Goal: Transaction & Acquisition: Purchase product/service

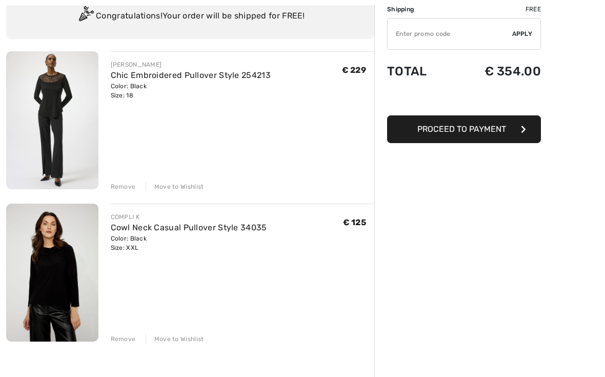
scroll to position [83, 0]
click at [131, 186] on div "Remove" at bounding box center [123, 186] width 25 height 9
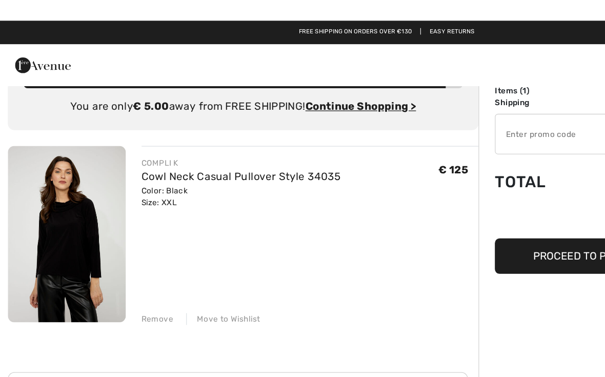
scroll to position [0, 0]
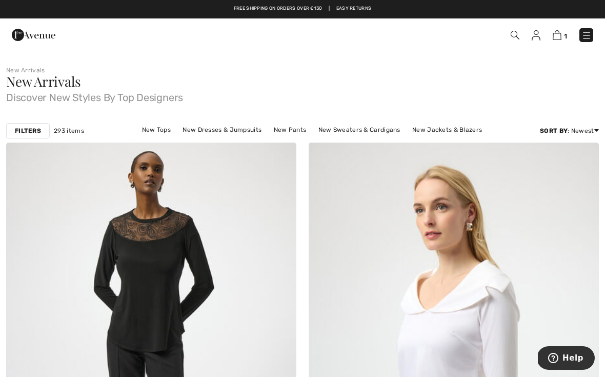
click at [512, 33] on img at bounding box center [515, 35] width 9 height 9
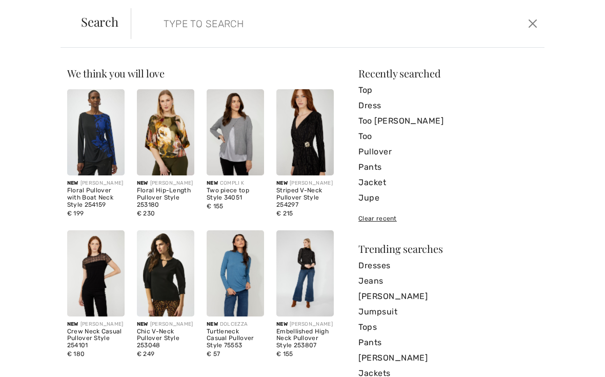
click at [121, 31] on div "Search" at bounding box center [100, 23] width 62 height 16
click at [114, 15] on span "Search" at bounding box center [99, 21] width 37 height 12
click at [179, 19] on input "search" at bounding box center [295, 23] width 278 height 31
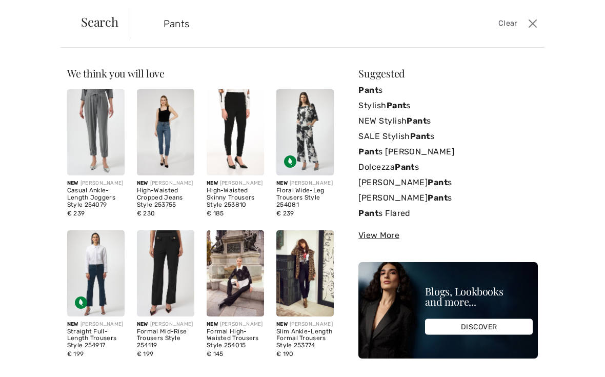
type input "Pants"
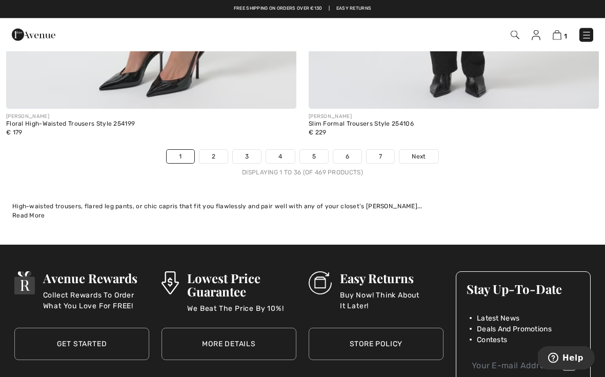
scroll to position [8873, 0]
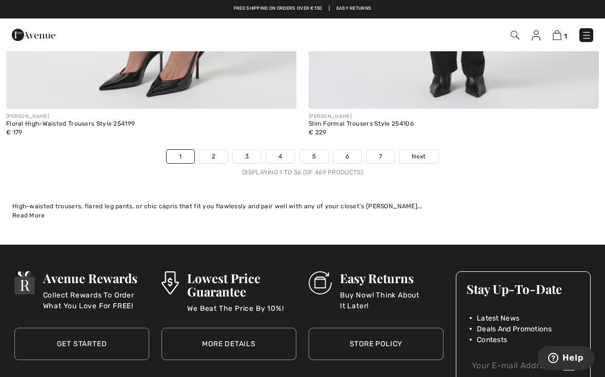
click at [218, 150] on link "2" at bounding box center [214, 156] width 28 height 13
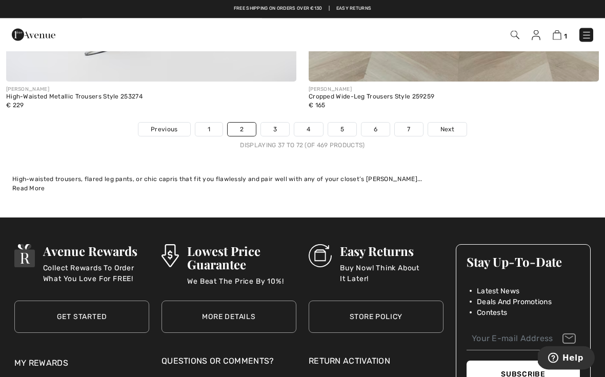
scroll to position [8869, 0]
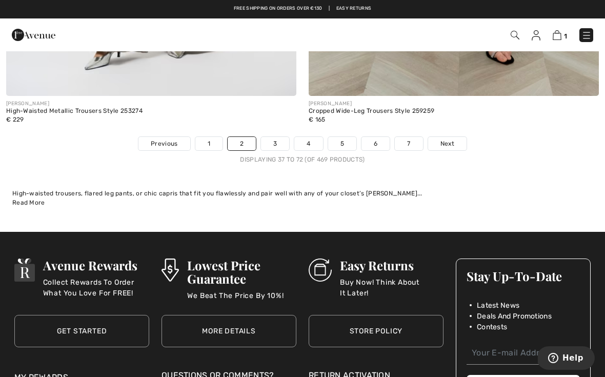
click at [285, 141] on link "3" at bounding box center [275, 143] width 28 height 13
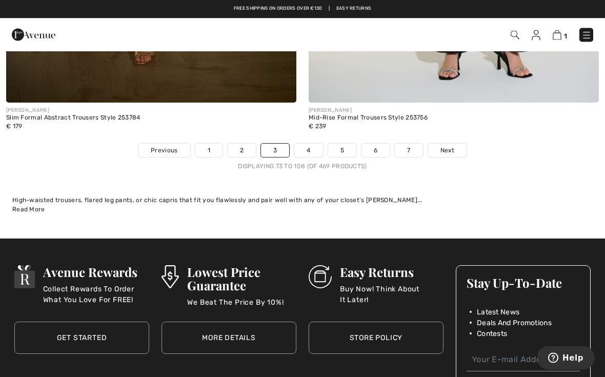
scroll to position [8866, 0]
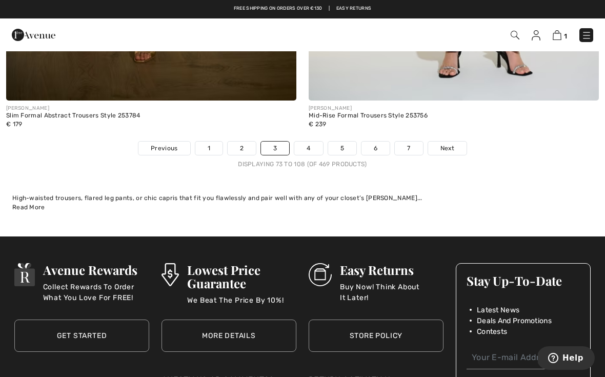
click at [319, 144] on link "4" at bounding box center [309, 148] width 28 height 13
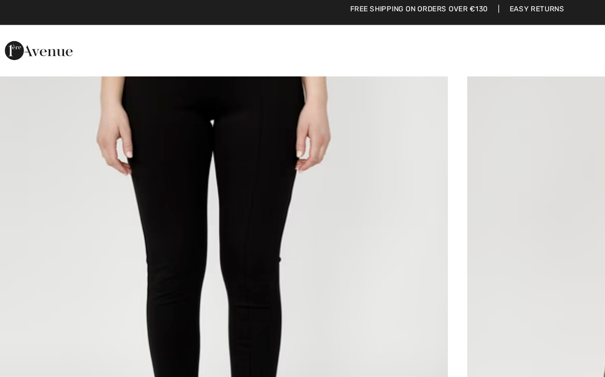
scroll to position [1125, 0]
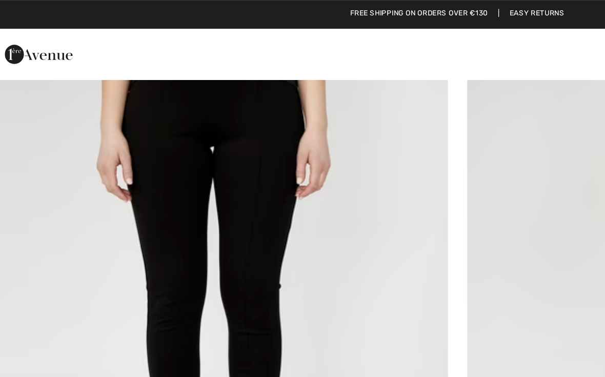
click at [170, 138] on img at bounding box center [151, 173] width 290 height 436
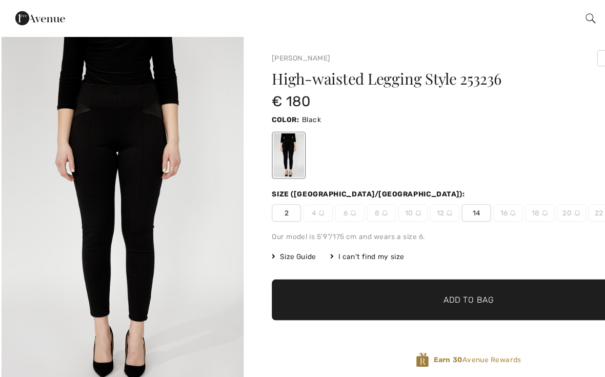
scroll to position [4, 0]
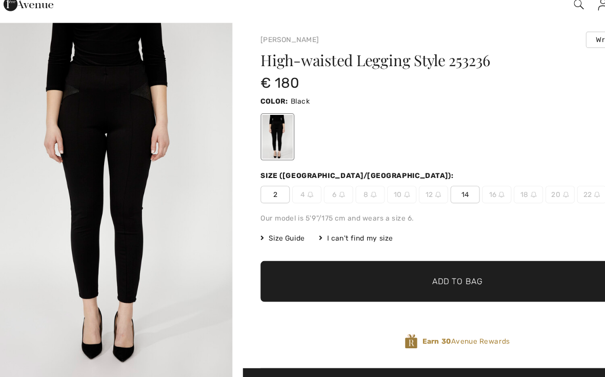
click at [401, 272] on span "Add to Bag" at bounding box center [409, 277] width 44 height 11
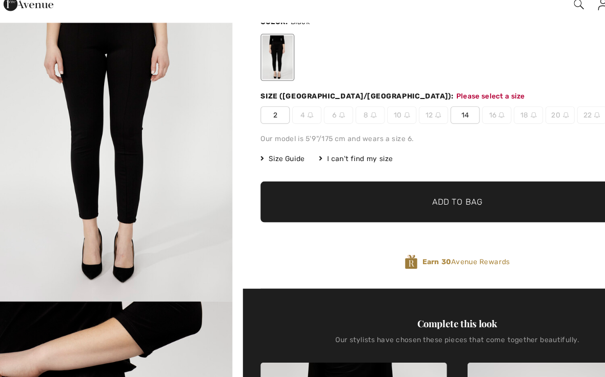
scroll to position [79, 0]
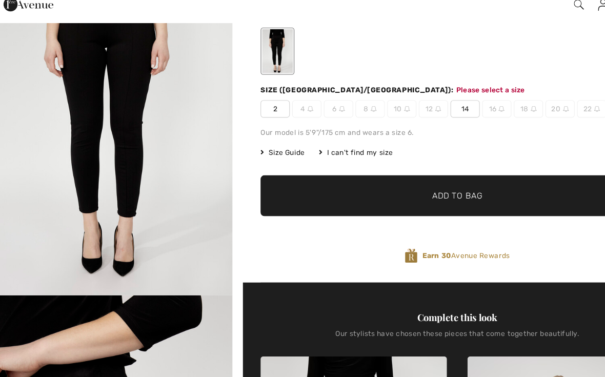
click at [406, 119] on span "14" at bounding box center [416, 126] width 26 height 15
click at [403, 197] on span "Add to Bag" at bounding box center [409, 202] width 44 height 11
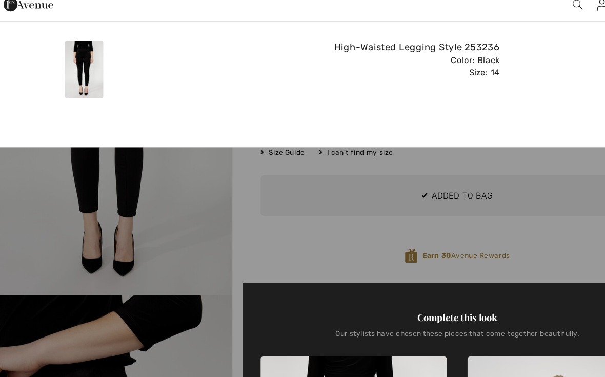
click at [188, 213] on div at bounding box center [302, 188] width 605 height 377
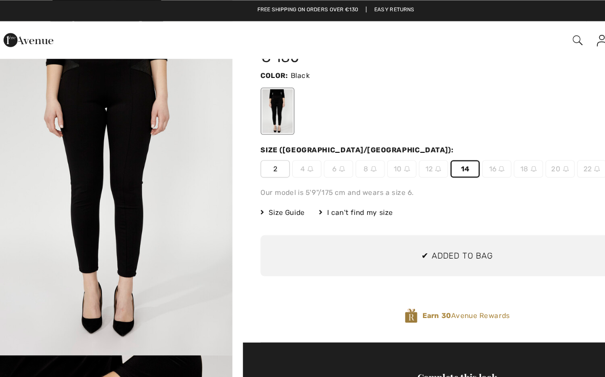
scroll to position [0, 0]
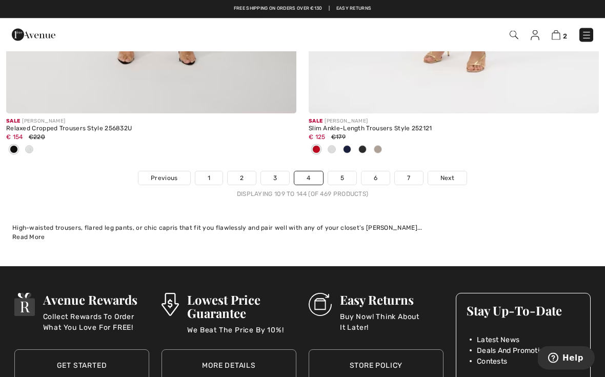
scroll to position [8783, 0]
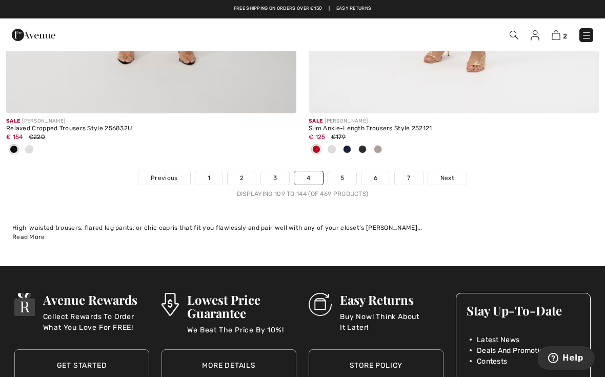
click at [347, 173] on link "5" at bounding box center [342, 177] width 28 height 13
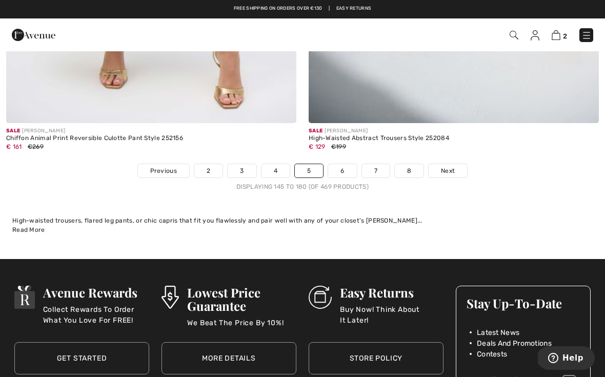
scroll to position [8893, 0]
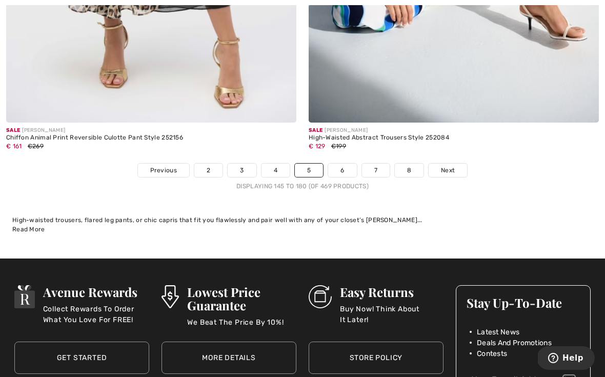
click at [353, 165] on link "6" at bounding box center [342, 170] width 28 height 13
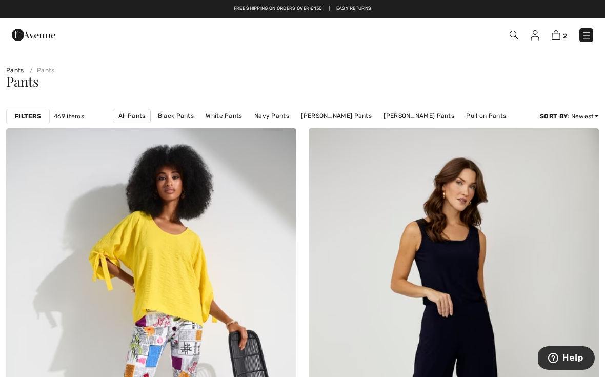
click at [496, 29] on span "2" at bounding box center [427, 35] width 333 height 14
click at [510, 40] on img at bounding box center [514, 35] width 9 height 9
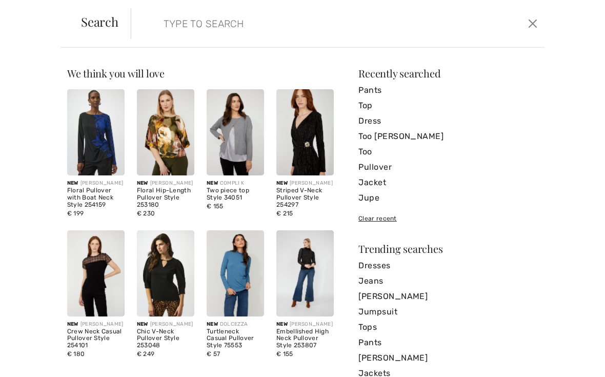
click at [187, 28] on input "search" at bounding box center [295, 23] width 278 height 31
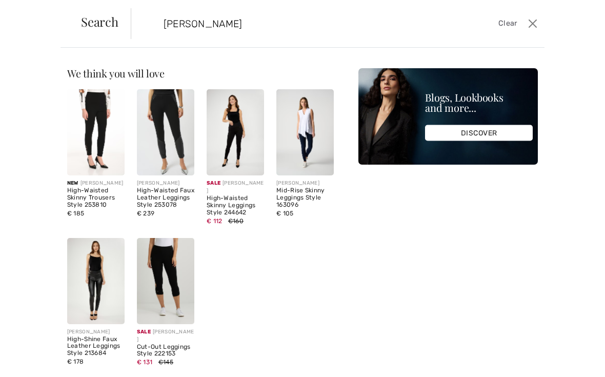
type input "[PERSON_NAME]"
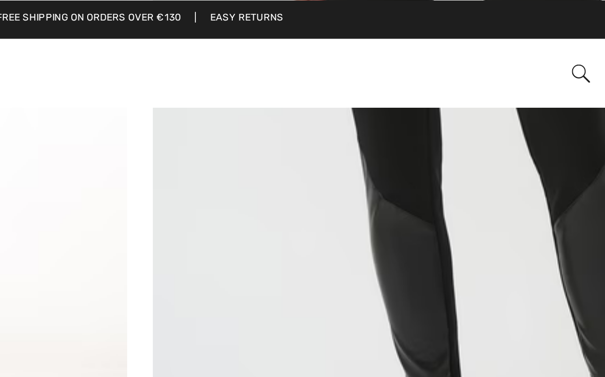
scroll to position [286, 0]
click at [309, 97] on img at bounding box center [454, 60] width 290 height 436
click at [309, 84] on img at bounding box center [454, 60] width 290 height 436
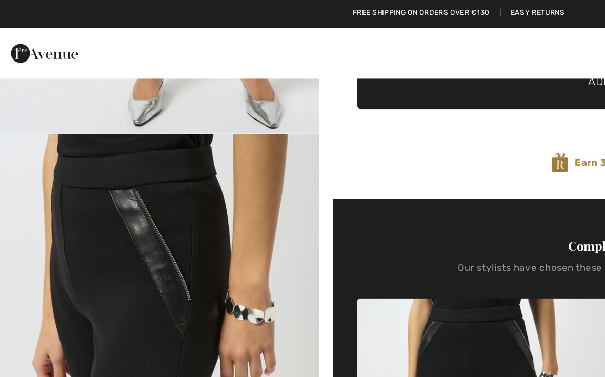
scroll to position [271, 0]
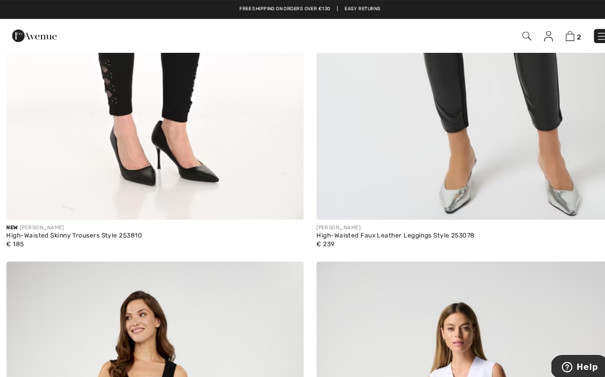
scroll to position [349, 0]
click at [504, 33] on span "2" at bounding box center [427, 35] width 333 height 14
click at [500, 30] on span "2" at bounding box center [427, 35] width 333 height 14
click at [501, 43] on div "2 Checkout" at bounding box center [427, 35] width 348 height 21
click at [516, 35] on img at bounding box center [514, 35] width 9 height 9
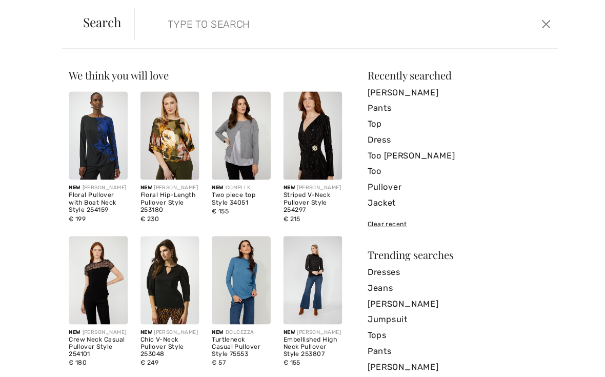
click at [192, 24] on input "search" at bounding box center [295, 23] width 278 height 31
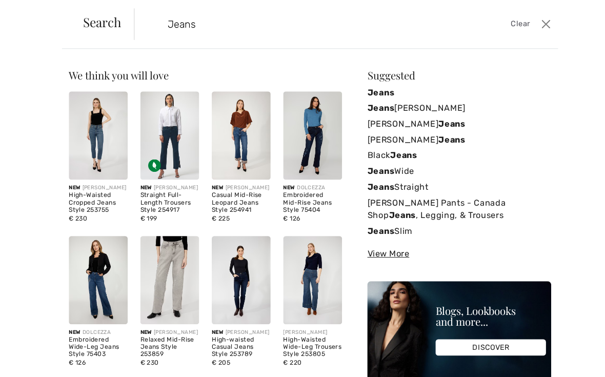
type input "Jeans"
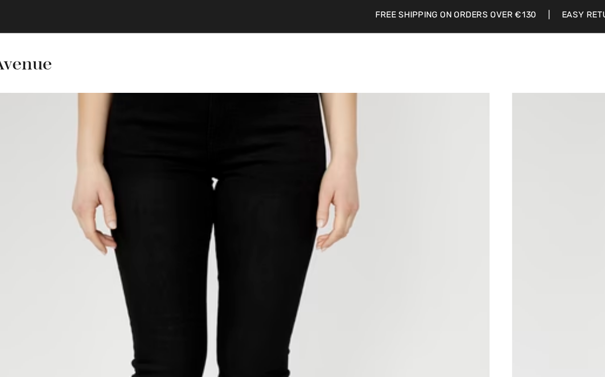
scroll to position [5506, 0]
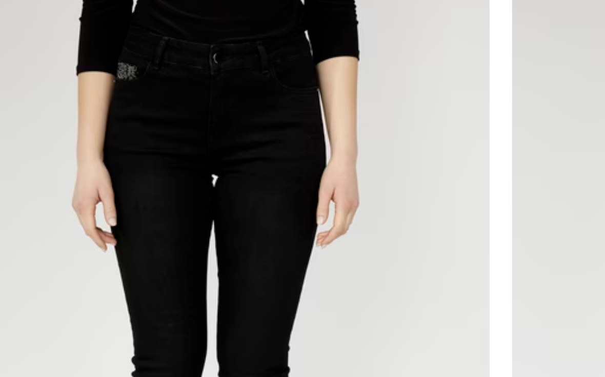
click at [150, 88] on img at bounding box center [151, 205] width 290 height 436
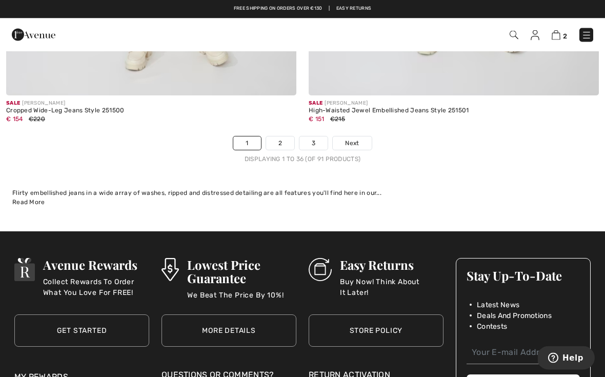
scroll to position [8835, 0]
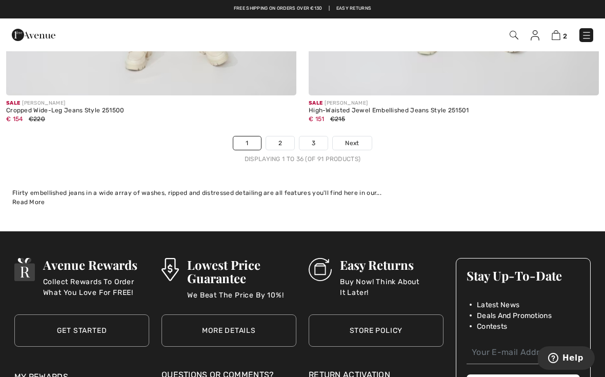
click at [277, 136] on link "2" at bounding box center [280, 142] width 28 height 13
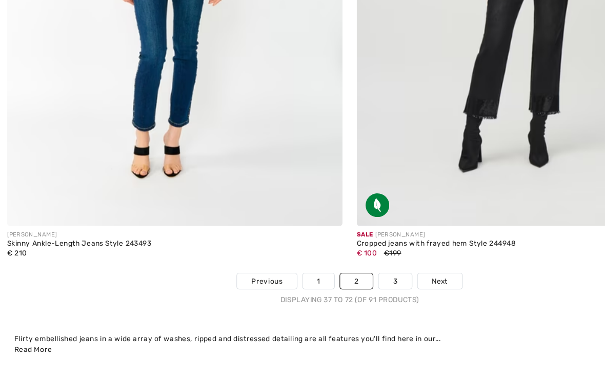
scroll to position [8747, 0]
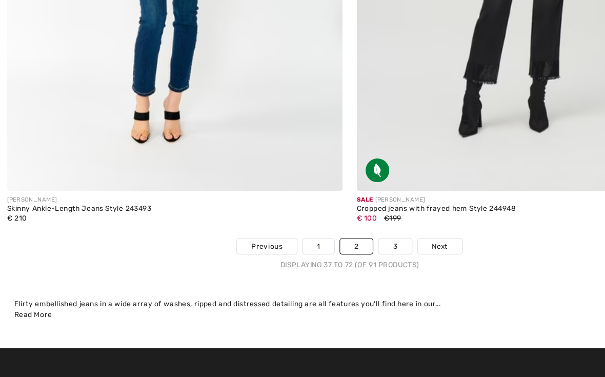
click at [344, 241] on link "3" at bounding box center [342, 247] width 28 height 13
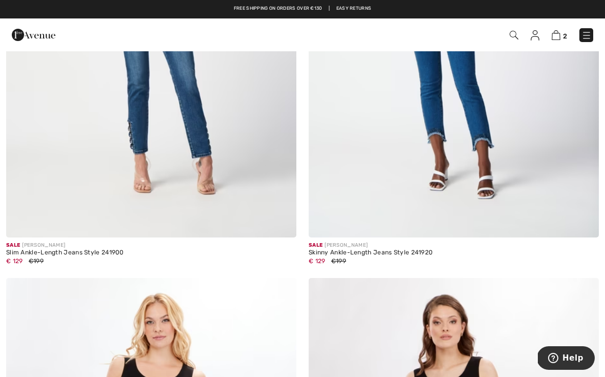
scroll to position [3310, 0]
